Goal: Feedback & Contribution: Leave review/rating

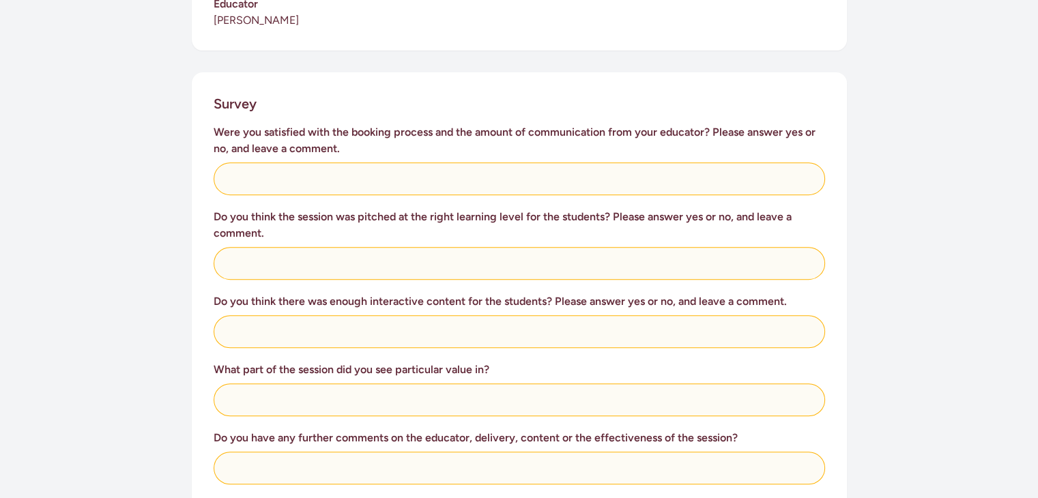
scroll to position [508, 0]
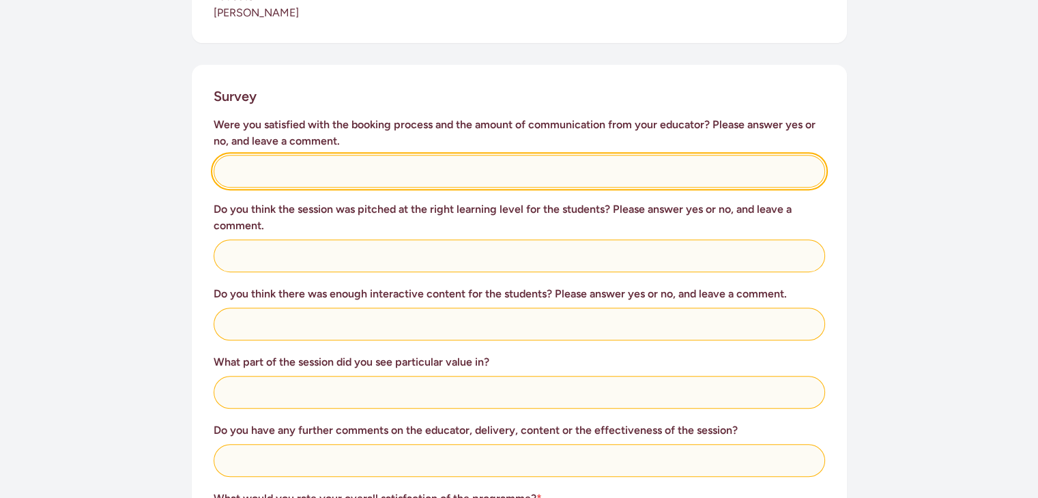
click at [381, 156] on input "text" at bounding box center [519, 171] width 611 height 33
type input "yes"
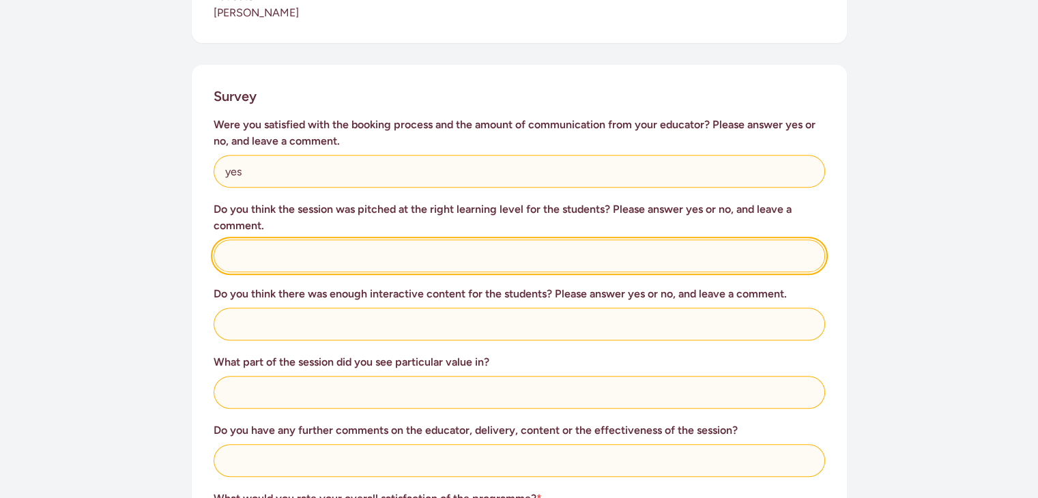
click at [336, 239] on input "text" at bounding box center [519, 255] width 611 height 33
type input "u"
type input "yes"
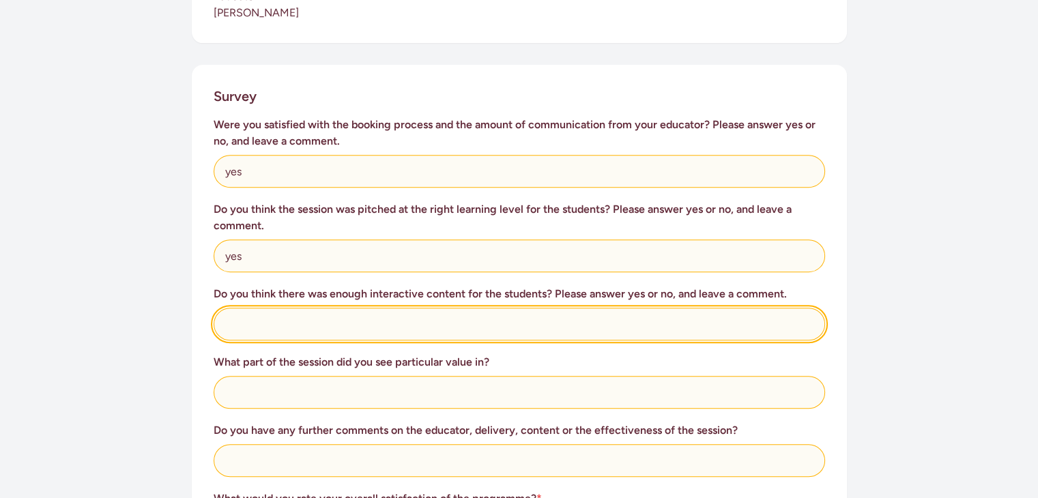
click at [332, 309] on input "text" at bounding box center [519, 324] width 611 height 33
type input "yes"
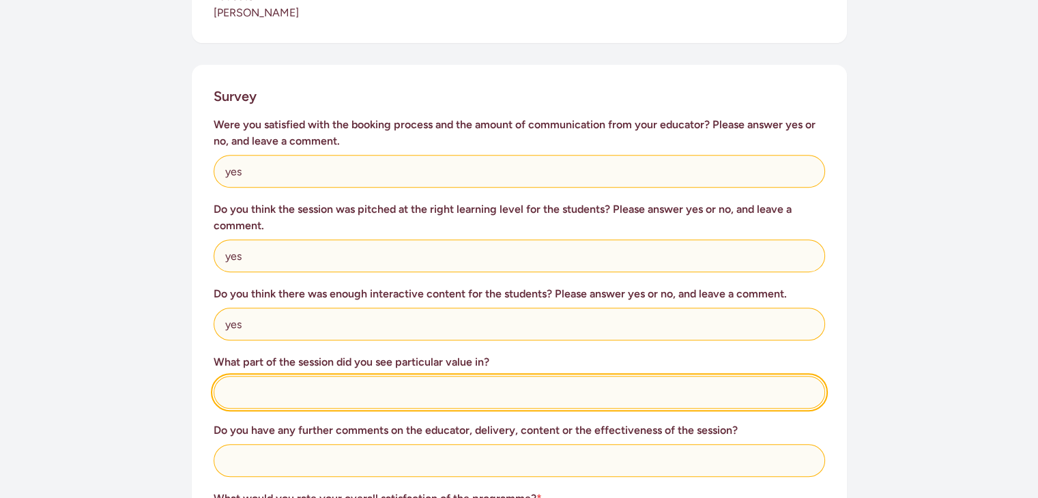
click at [352, 388] on input "text" at bounding box center [519, 392] width 611 height 33
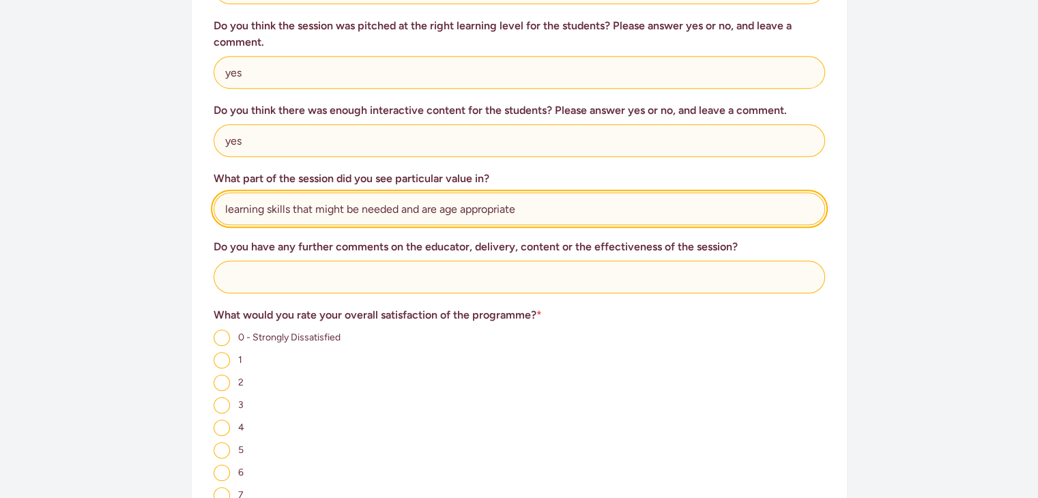
scroll to position [695, 0]
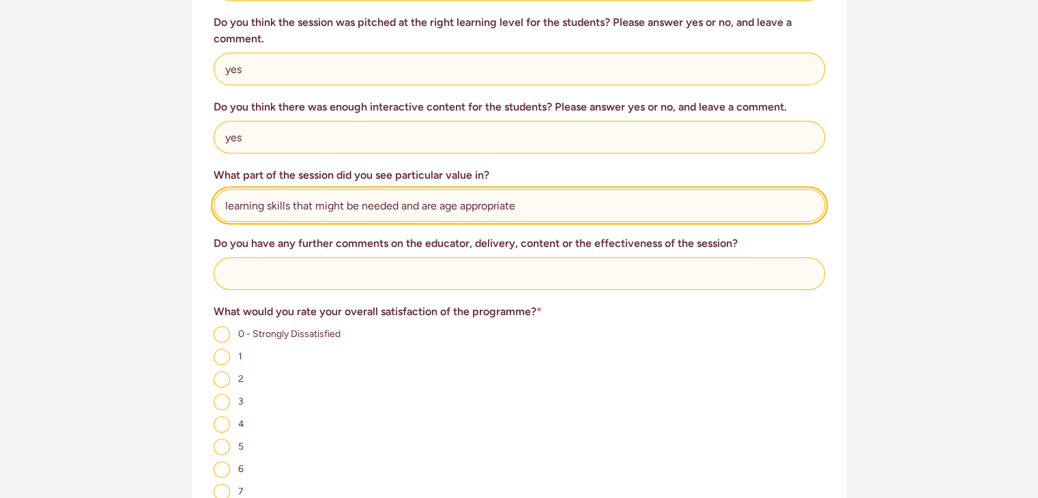
type input "learning skills that might be needed and are age appropriate"
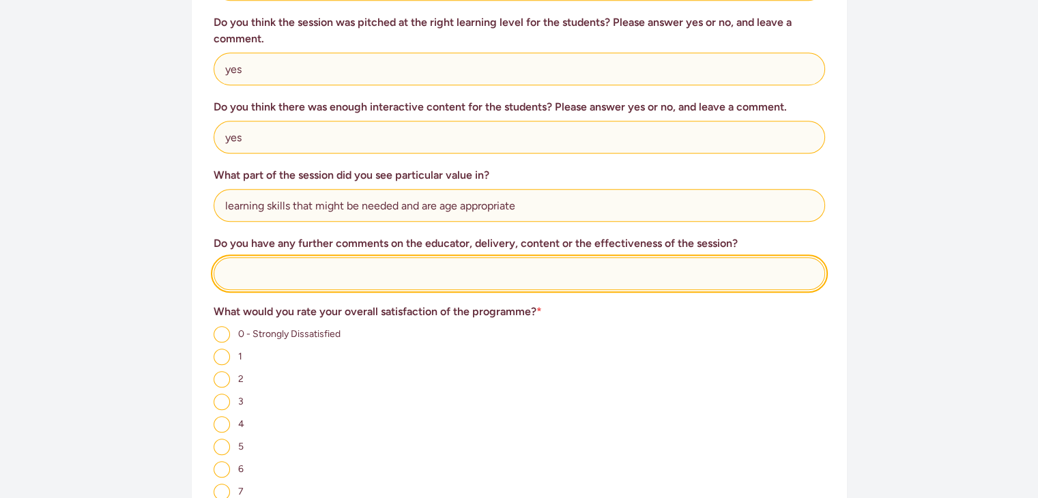
click at [346, 261] on input "text" at bounding box center [519, 273] width 611 height 33
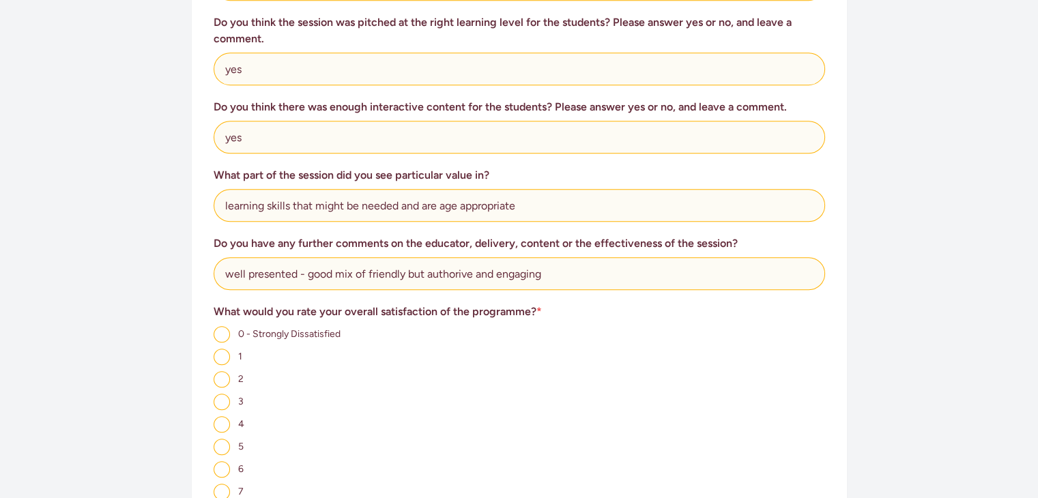
drag, startPoint x: 454, startPoint y: 256, endPoint x: 401, endPoint y: 278, distance: 56.9
click at [401, 278] on div "Were you satisfied with the booking process and the amount of communication fro…" at bounding box center [519, 249] width 611 height 638
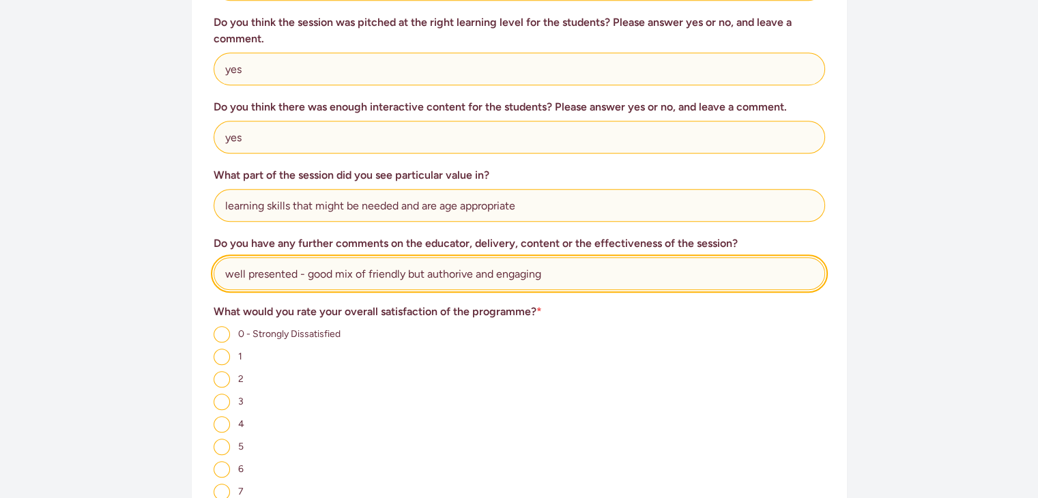
click at [474, 257] on input "well presented - good mix of friendly but authorive and engaging" at bounding box center [519, 273] width 611 height 33
drag, startPoint x: 464, startPoint y: 256, endPoint x: 428, endPoint y: 260, distance: 35.7
click at [428, 260] on input "well presented - good mix of friendly but authorative and engaging" at bounding box center [519, 273] width 611 height 33
click at [470, 258] on input "well presented - good mix of friendly but authorative and engaging" at bounding box center [519, 273] width 611 height 33
type input "well presented - good mix of friendly but authorative and engaging"
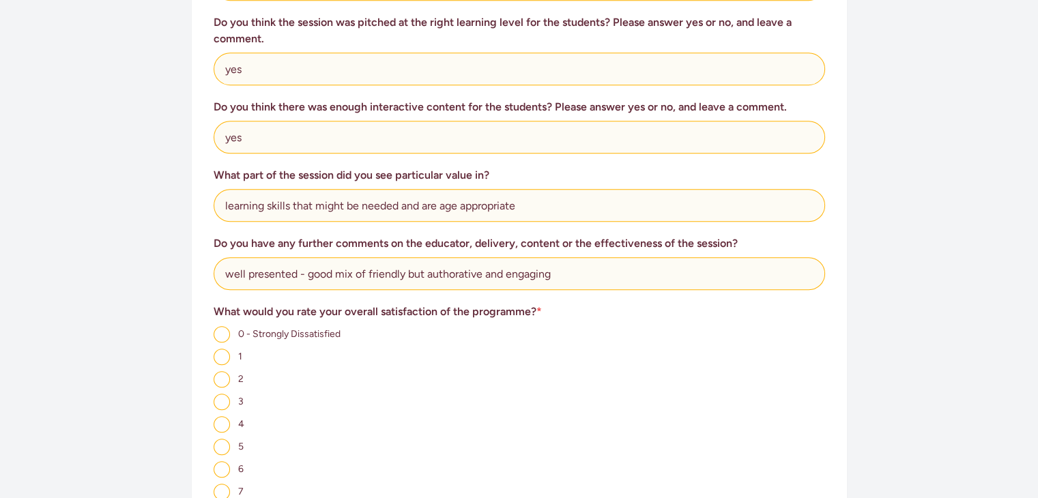
click at [467, 304] on h3 "What would you rate your overall satisfaction of the programme? *" at bounding box center [519, 312] width 611 height 16
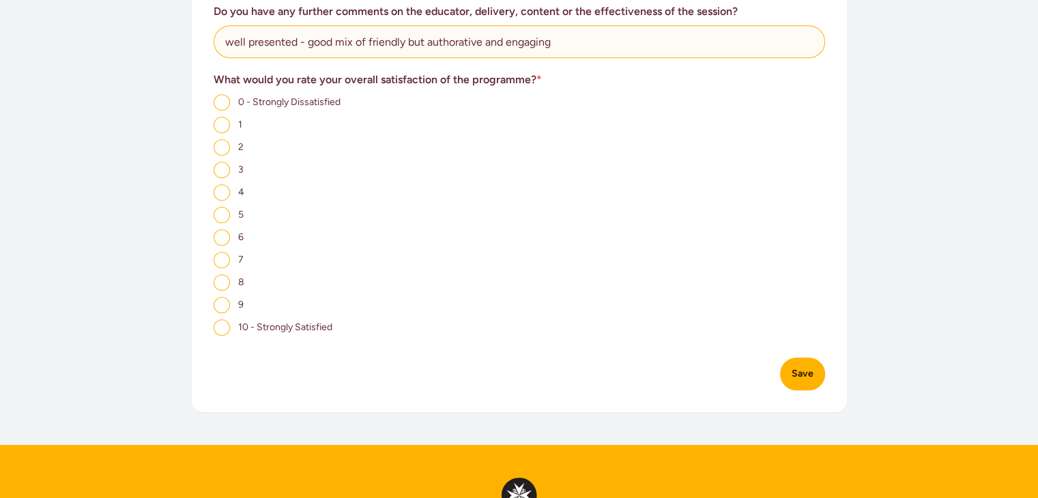
scroll to position [933, 0]
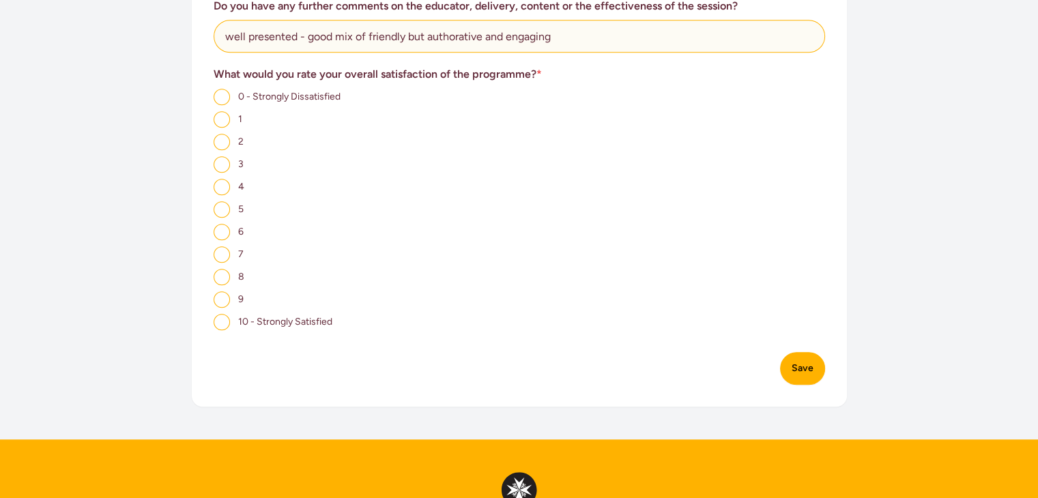
click at [225, 291] on input "9" at bounding box center [222, 299] width 16 height 16
radio input "true"
click at [806, 353] on button "Save" at bounding box center [802, 368] width 45 height 33
